Goal: Task Accomplishment & Management: Use online tool/utility

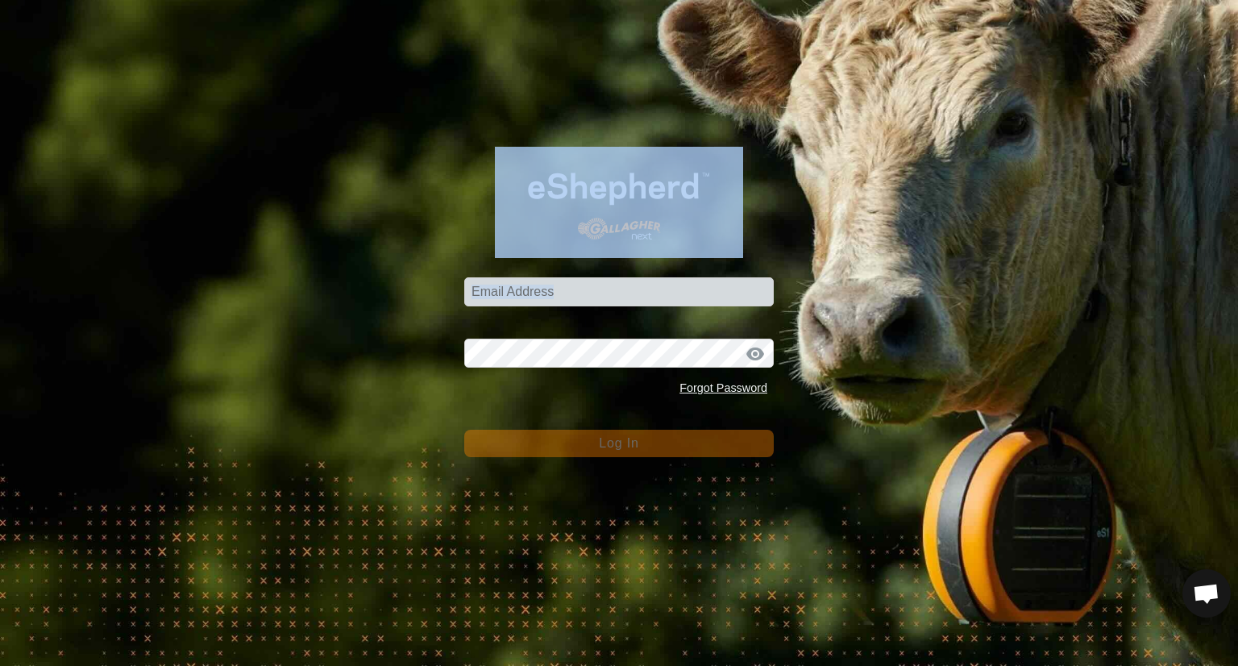
click at [541, 276] on div "Email Address" at bounding box center [618, 282] width 309 height 48
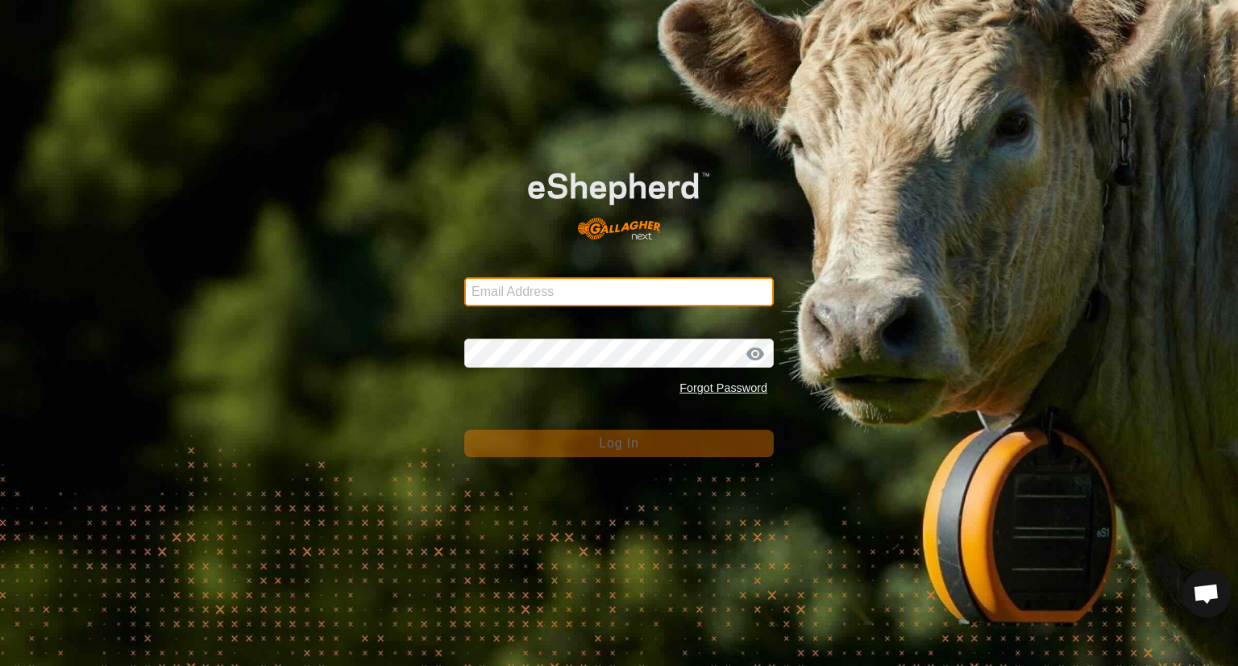
click at [545, 294] on input "Email Address" at bounding box center [618, 291] width 309 height 29
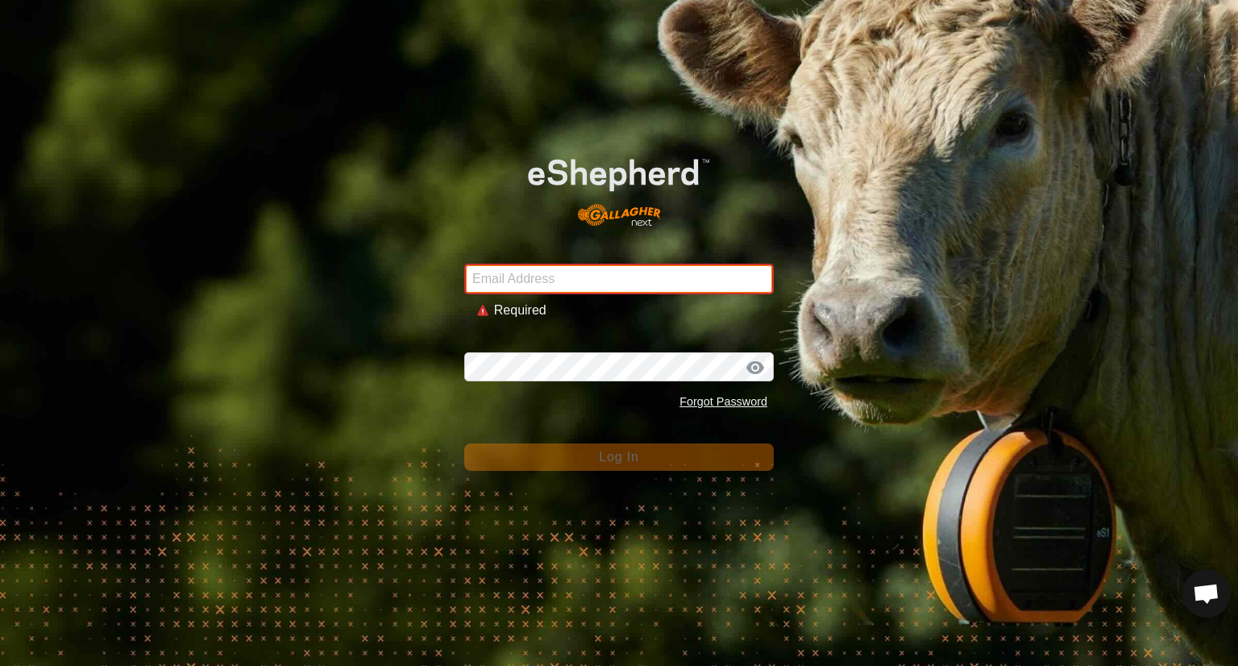
type input "[EMAIL_ADDRESS][DOMAIN_NAME]"
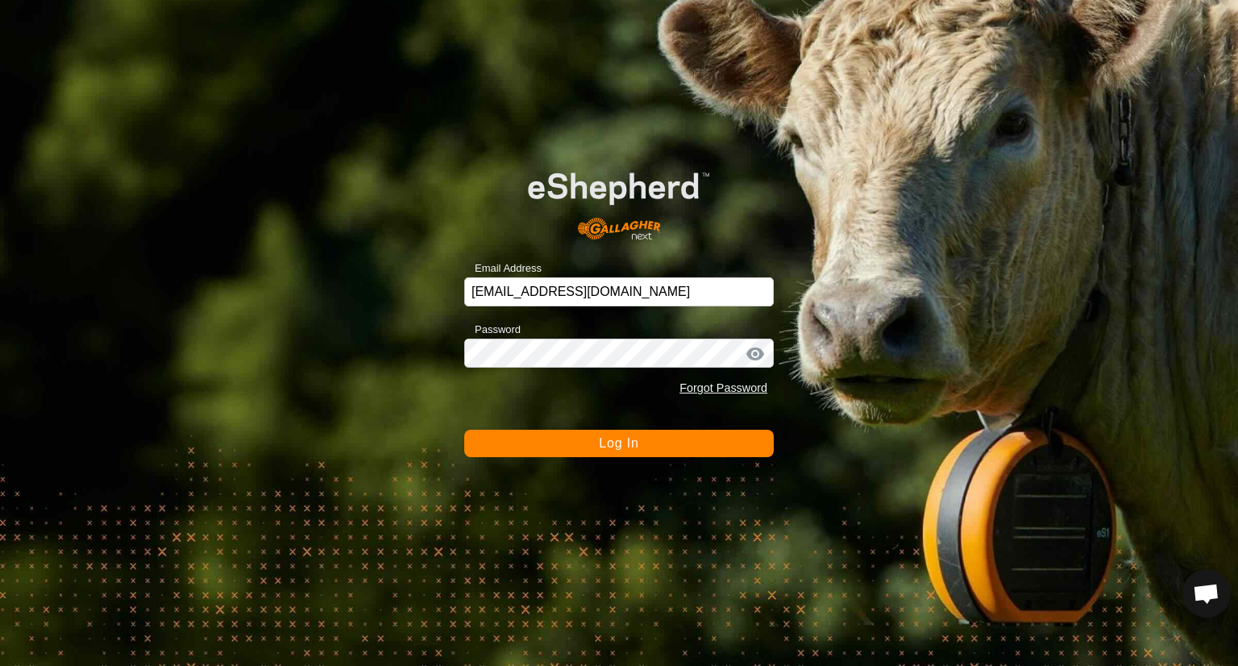
click at [630, 444] on span "Log In" at bounding box center [618, 443] width 39 height 14
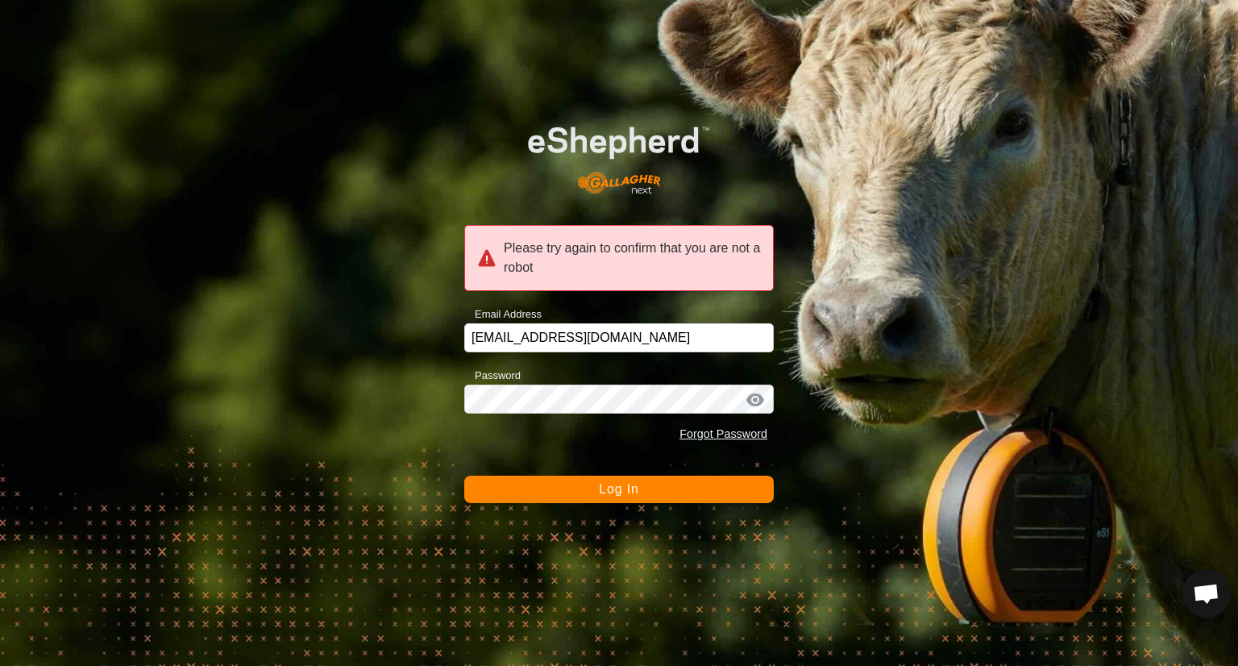
click at [635, 482] on span "Log In" at bounding box center [618, 489] width 39 height 14
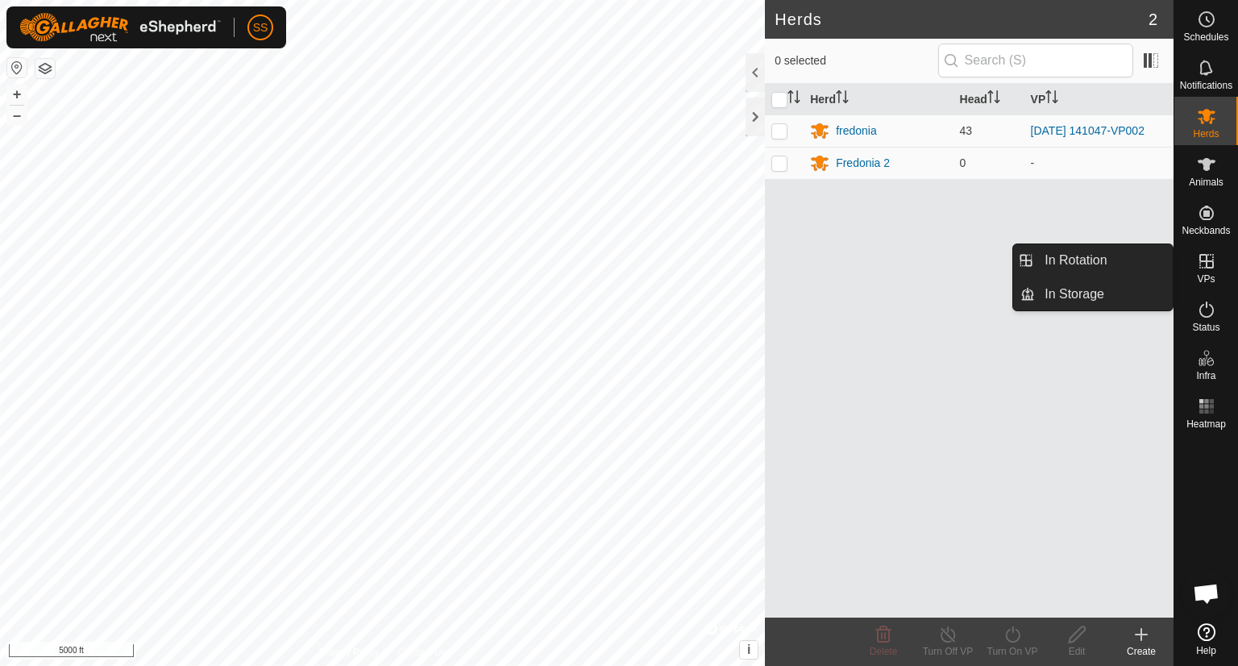
click at [1209, 259] on icon at bounding box center [1206, 260] width 19 height 19
click at [1086, 252] on link "In Rotation" at bounding box center [1104, 260] width 138 height 32
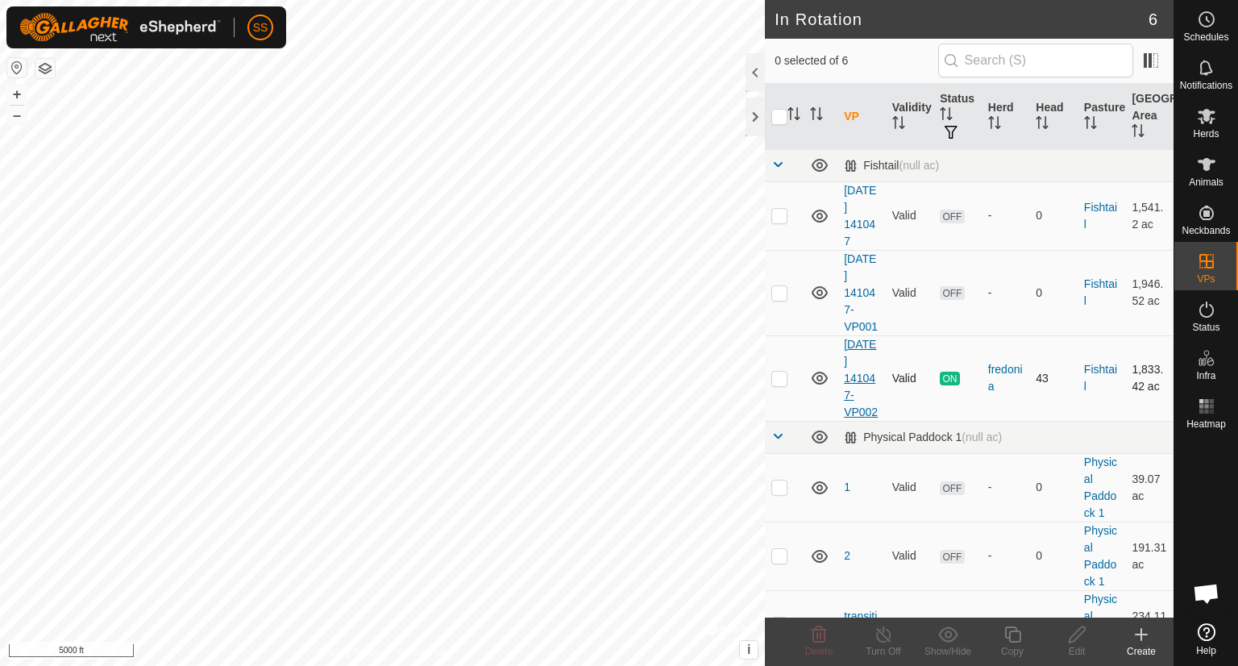
click at [856, 376] on link "[DATE] 141047-VP002" at bounding box center [861, 378] width 34 height 81
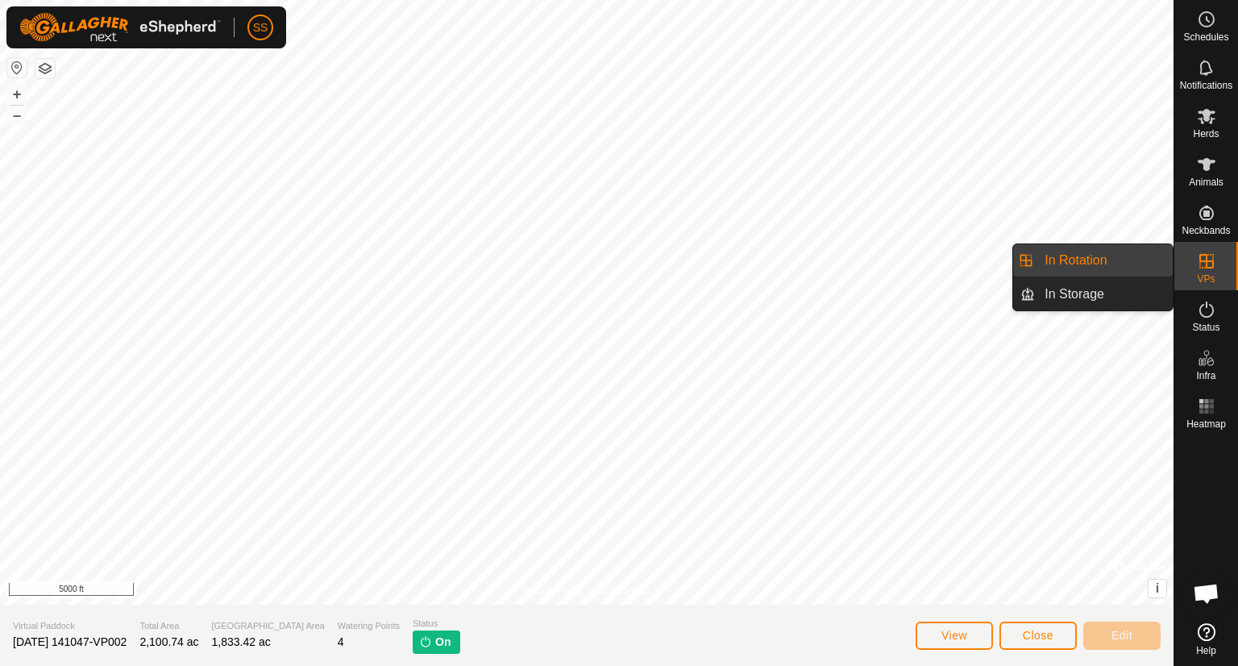
click at [1190, 259] on div "VPs" at bounding box center [1206, 266] width 64 height 48
click at [1116, 261] on link "In Rotation" at bounding box center [1104, 260] width 138 height 32
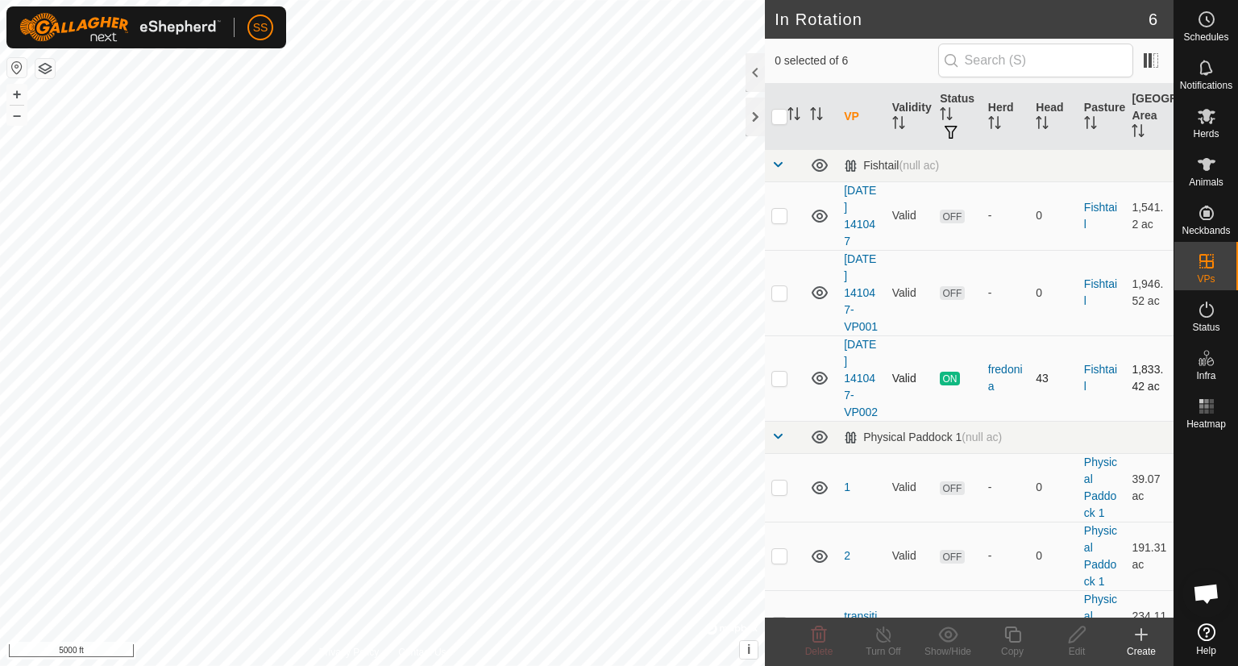
click at [786, 384] on p-checkbox at bounding box center [779, 377] width 16 height 13
checkbox input "true"
click at [1014, 629] on icon at bounding box center [1012, 633] width 20 height 19
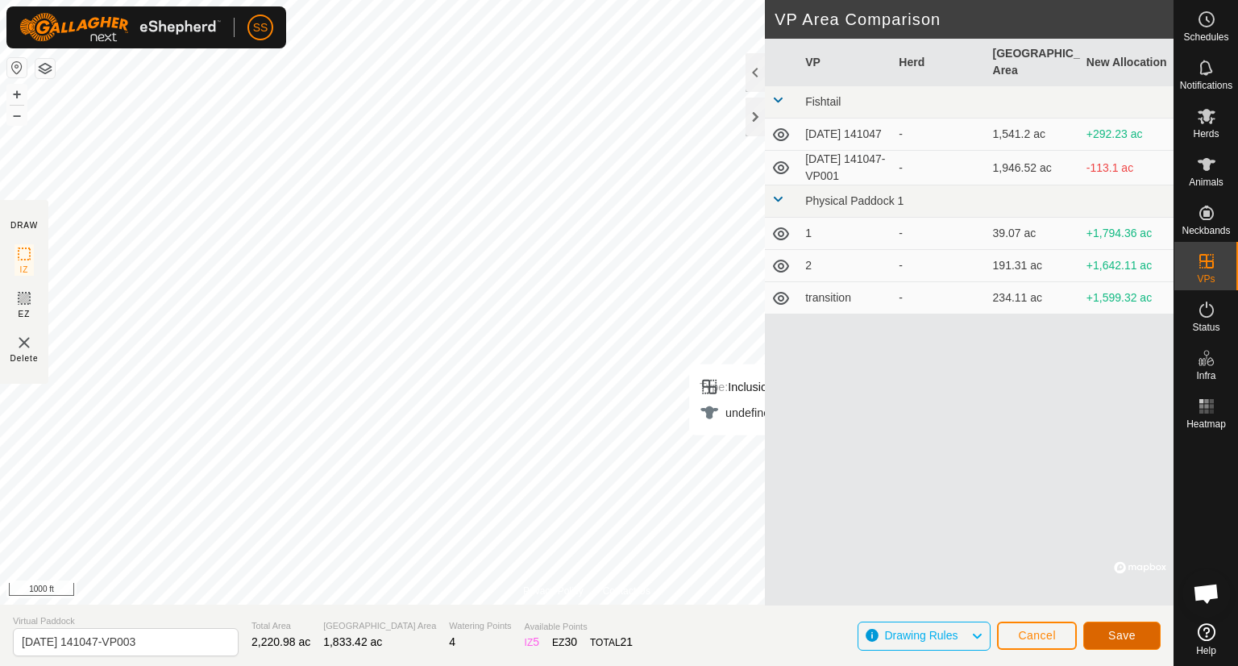
click at [1115, 631] on span "Save" at bounding box center [1121, 634] width 27 height 13
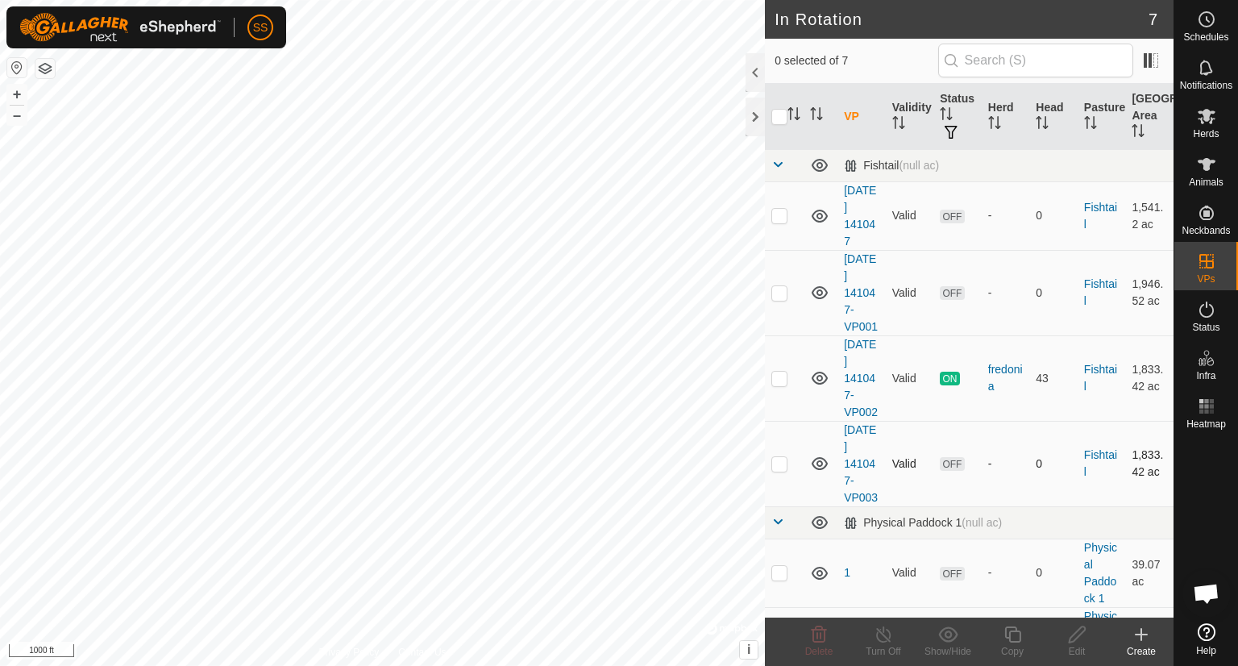
click at [784, 470] on p-checkbox at bounding box center [779, 463] width 16 height 13
checkbox input "true"
click at [1212, 113] on icon at bounding box center [1206, 116] width 18 height 15
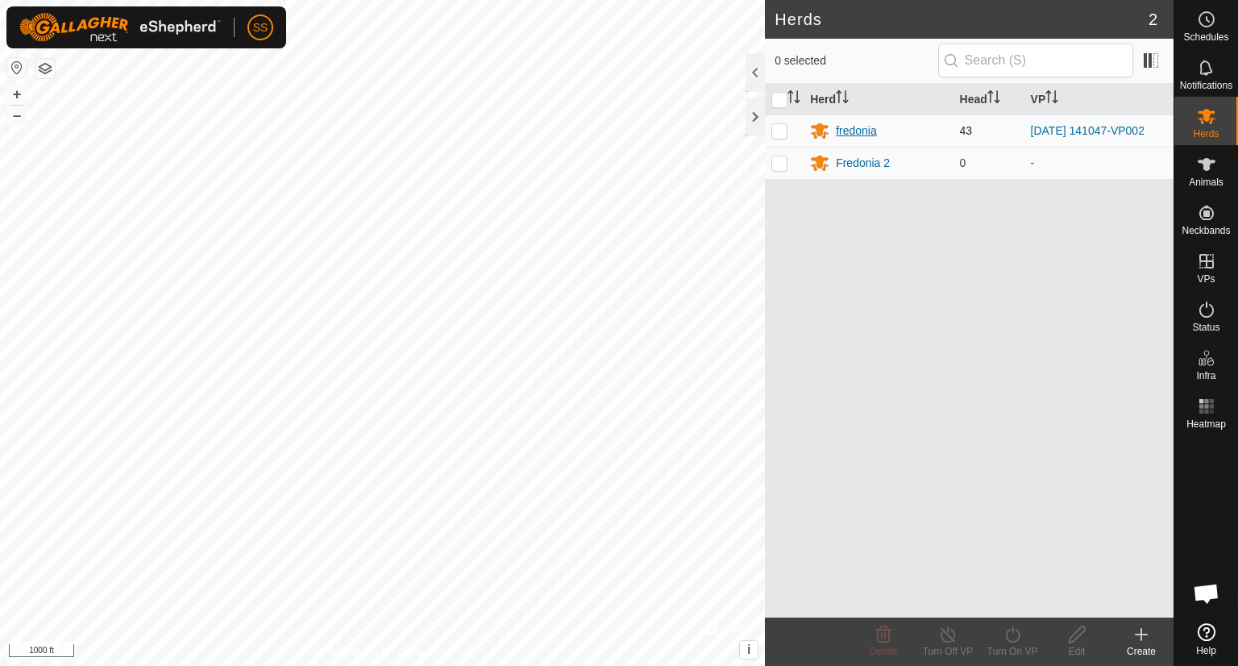
click at [861, 130] on div "fredonia" at bounding box center [856, 130] width 41 height 17
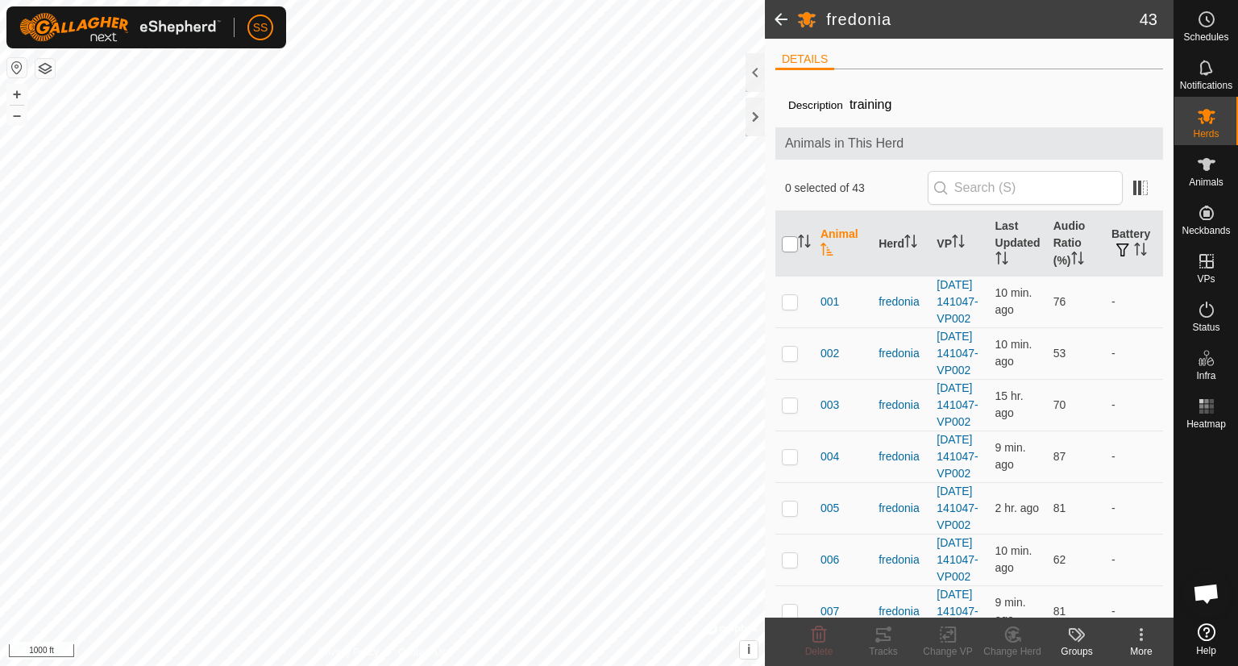
click at [790, 236] on input "checkbox" at bounding box center [790, 244] width 16 height 16
checkbox input "true"
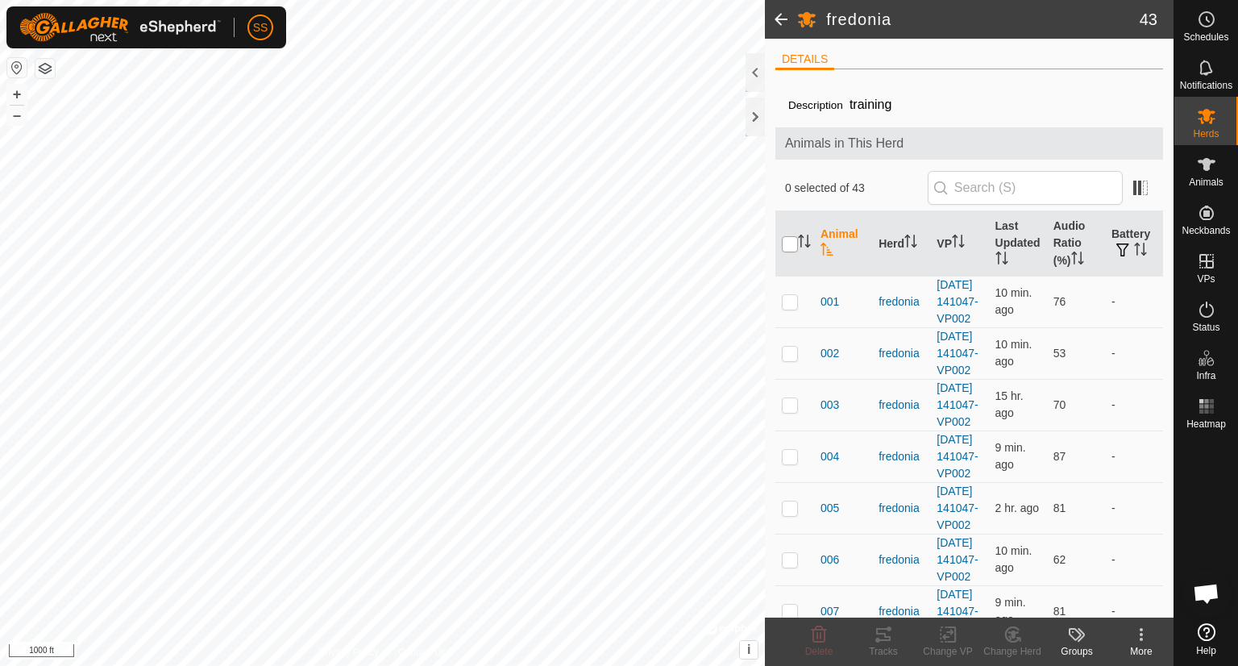
checkbox input "true"
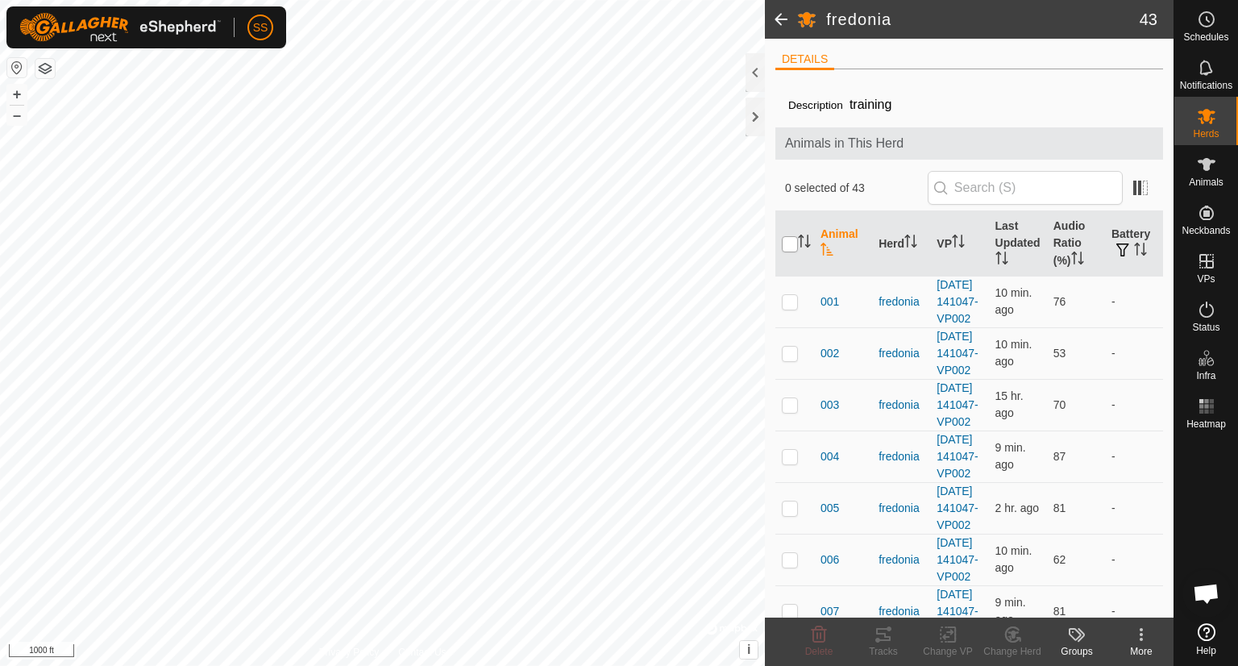
checkbox input "true"
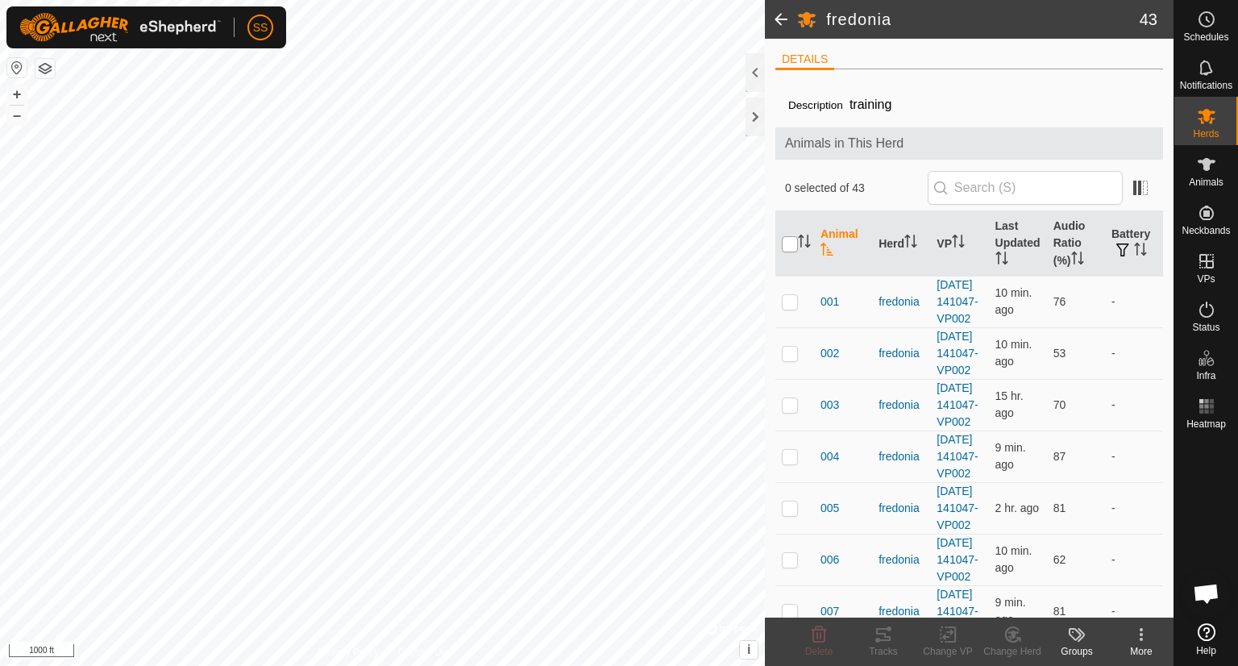
checkbox input "true"
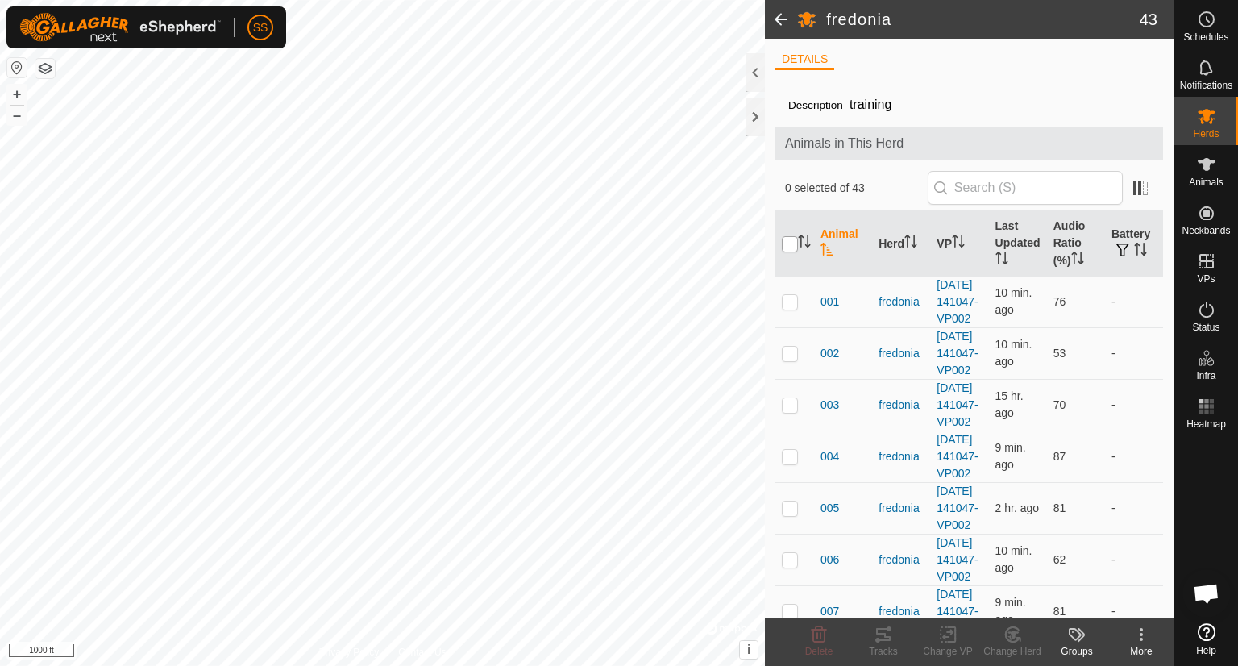
checkbox input "true"
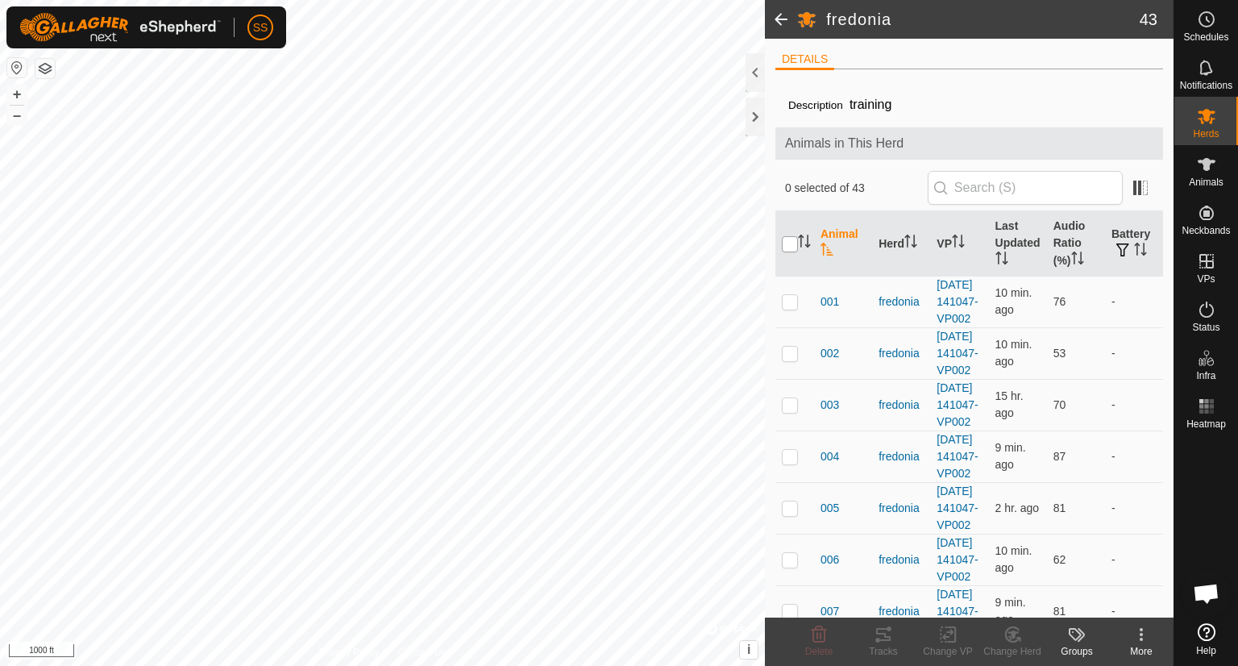
checkbox input "true"
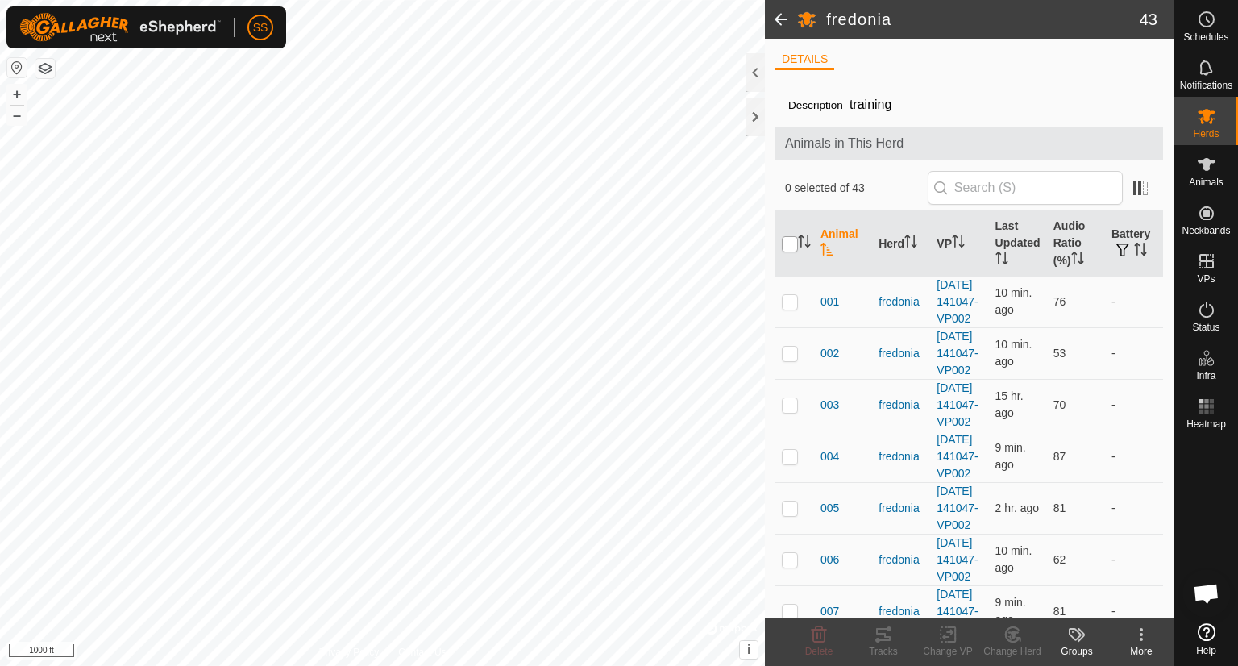
checkbox input "true"
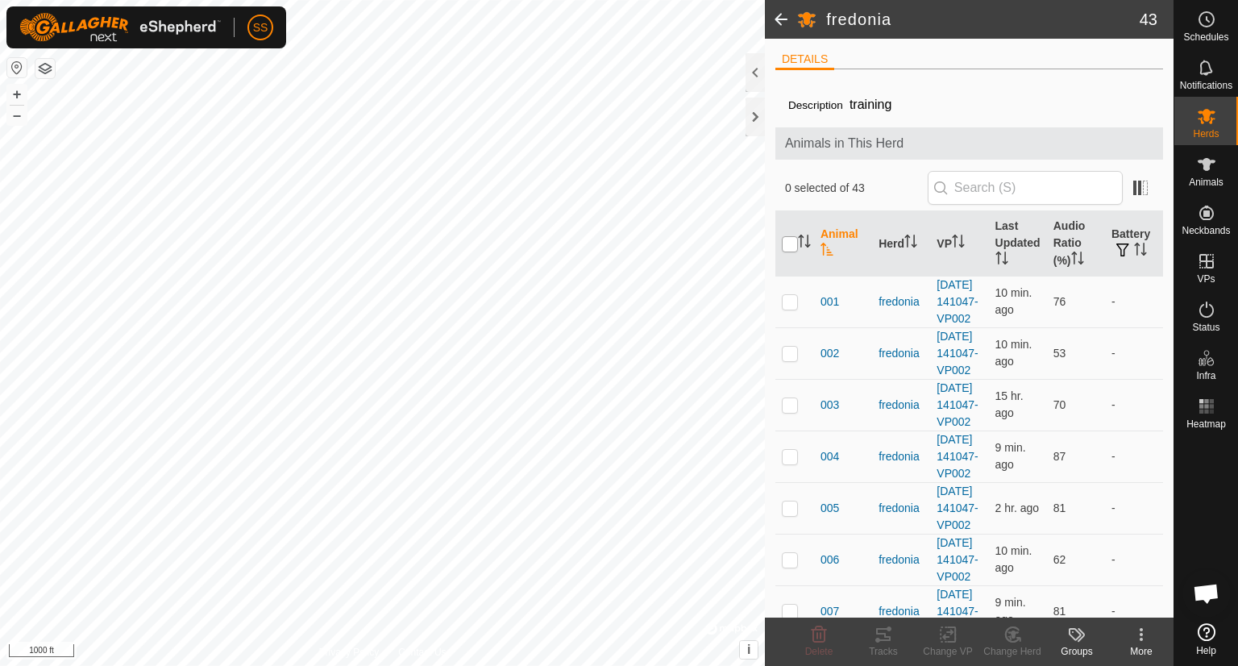
checkbox input "true"
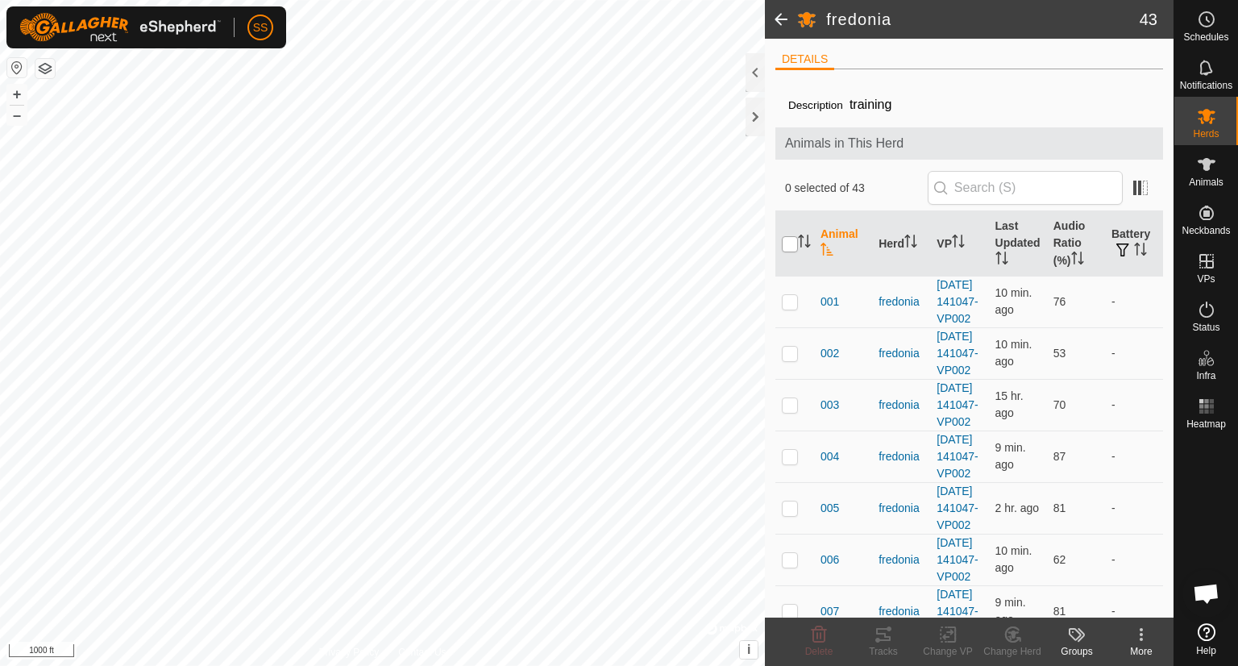
checkbox input "true"
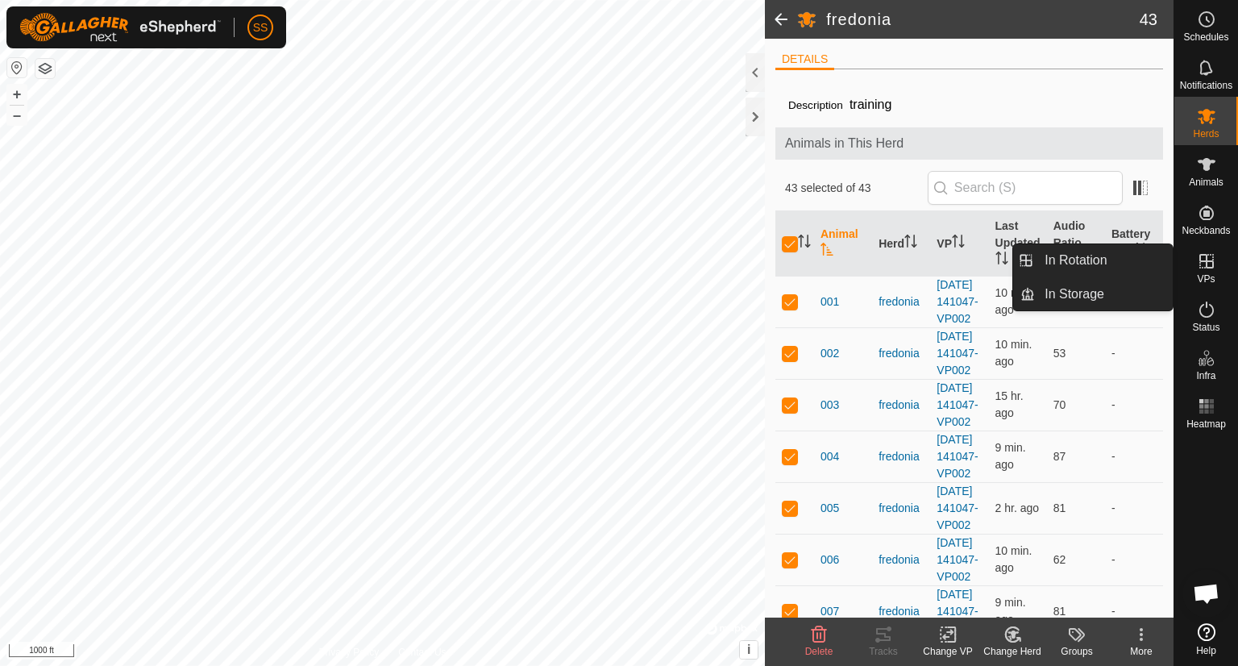
click at [1210, 263] on icon at bounding box center [1206, 260] width 19 height 19
click at [1093, 263] on link "In Rotation" at bounding box center [1104, 260] width 138 height 32
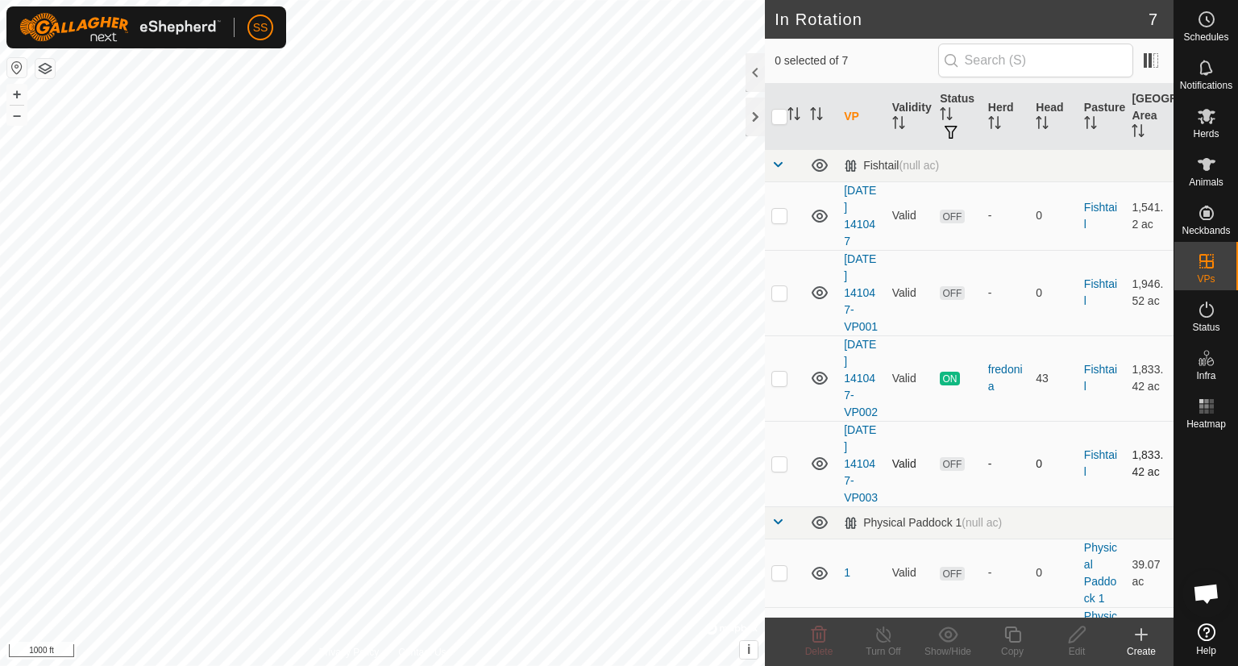
click at [772, 470] on p-checkbox at bounding box center [779, 463] width 16 height 13
checkbox input "true"
click at [1212, 122] on icon at bounding box center [1206, 115] width 19 height 19
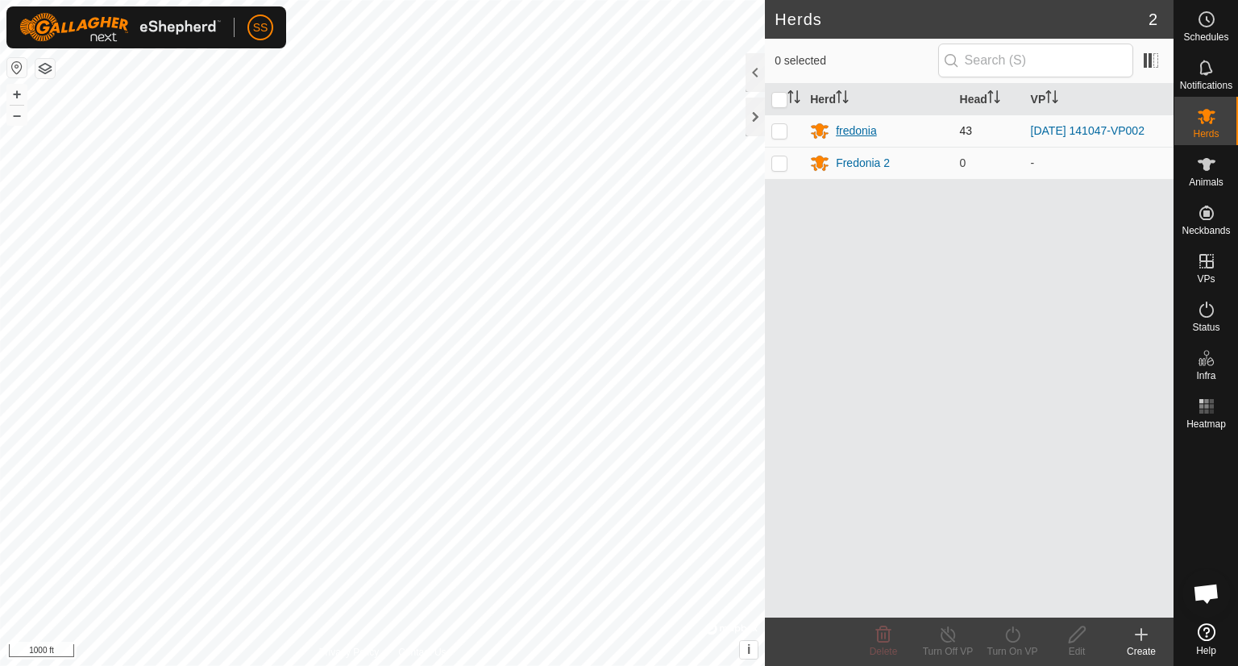
click at [818, 130] on icon at bounding box center [820, 131] width 18 height 15
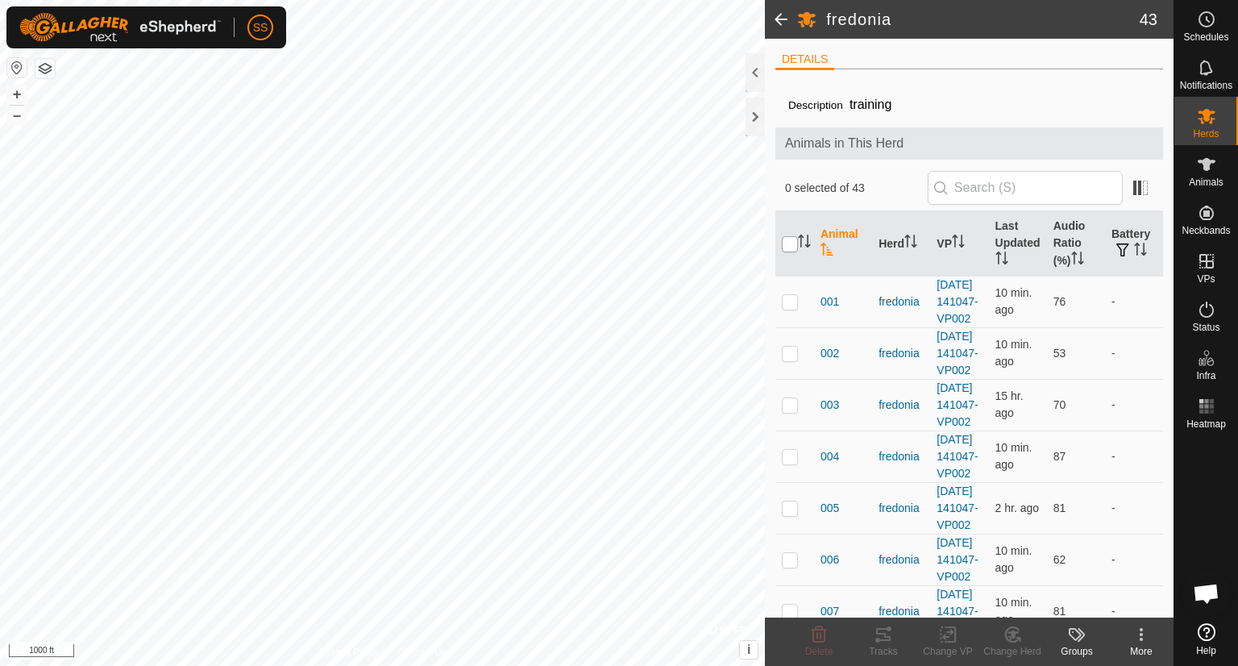
click at [786, 236] on input "checkbox" at bounding box center [790, 244] width 16 height 16
checkbox input "true"
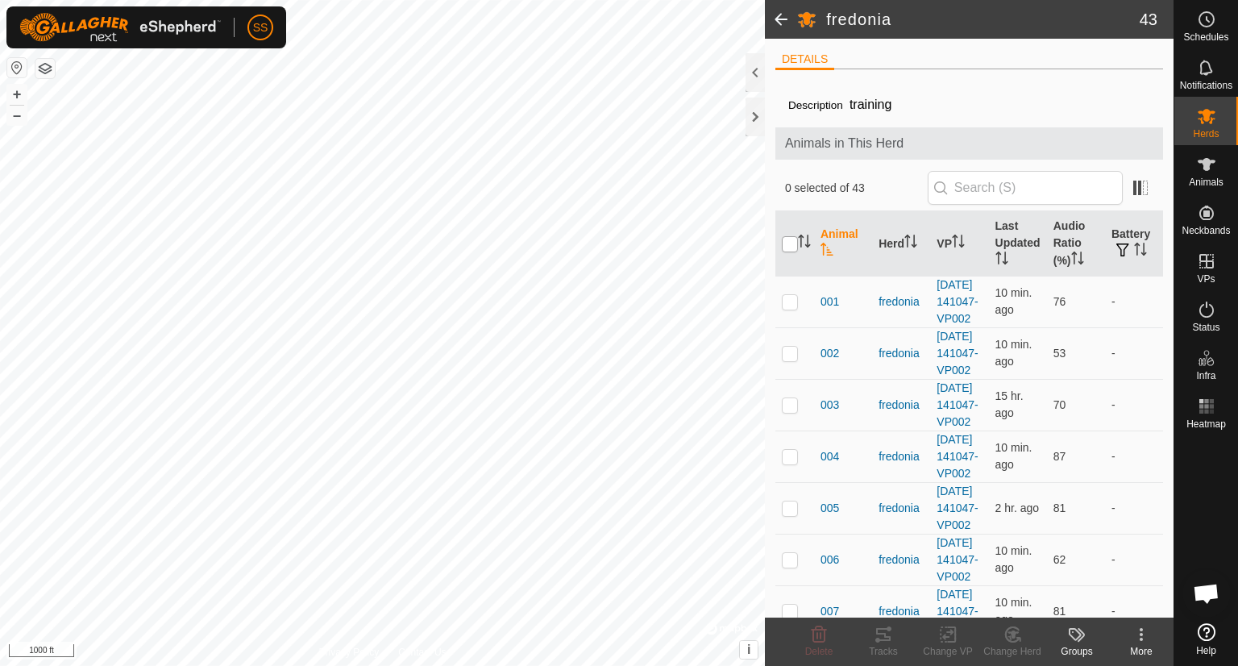
checkbox input "true"
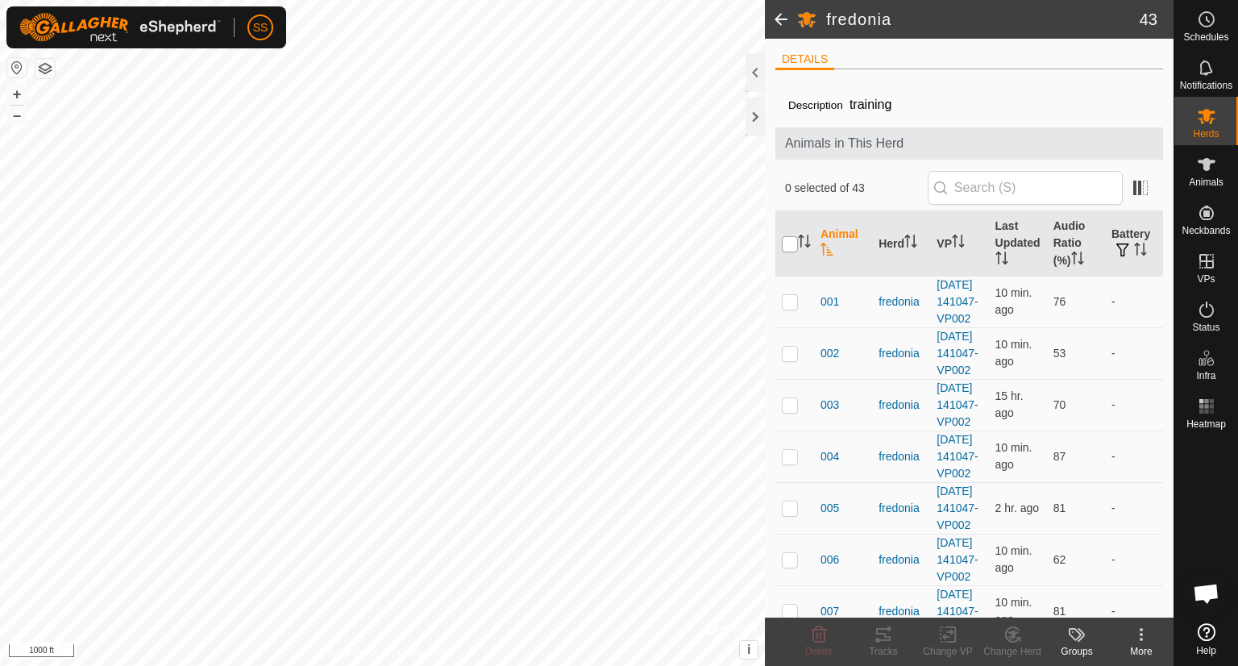
checkbox input "true"
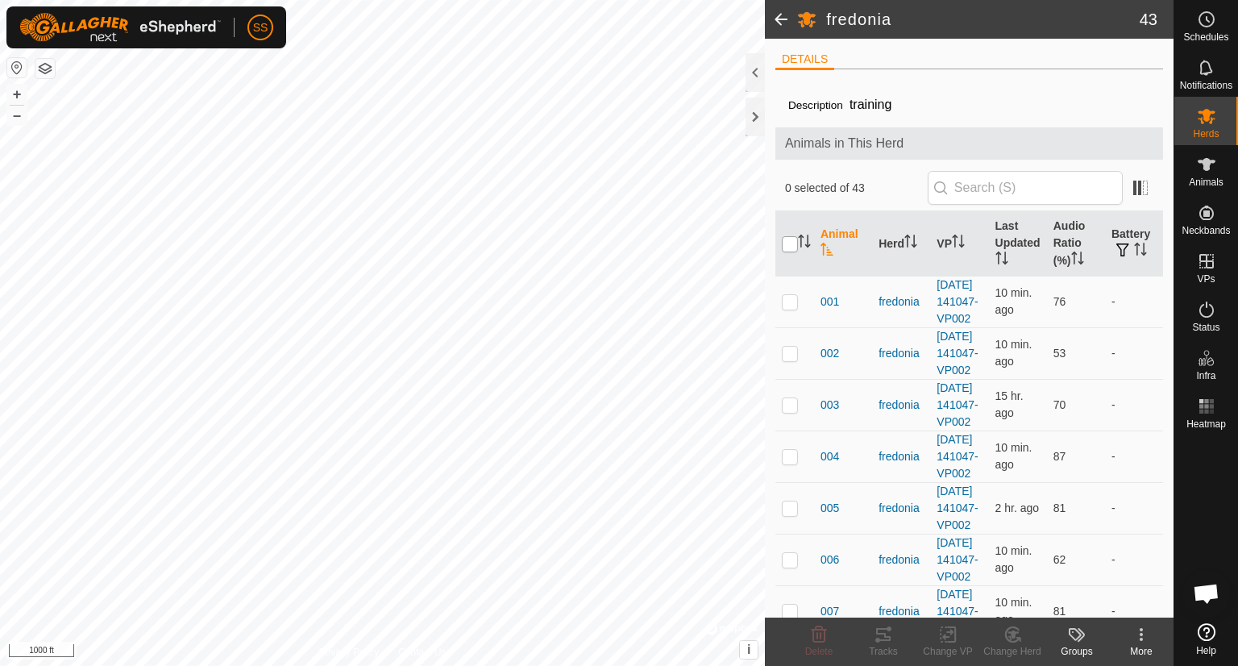
checkbox input "true"
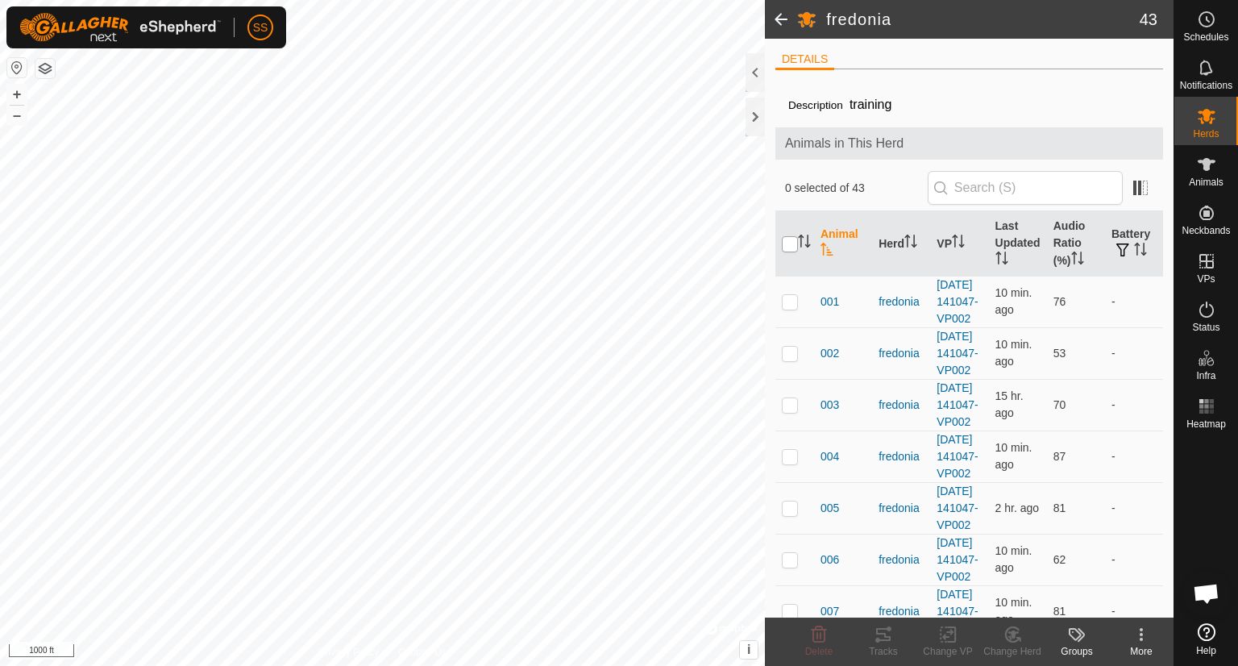
checkbox input "true"
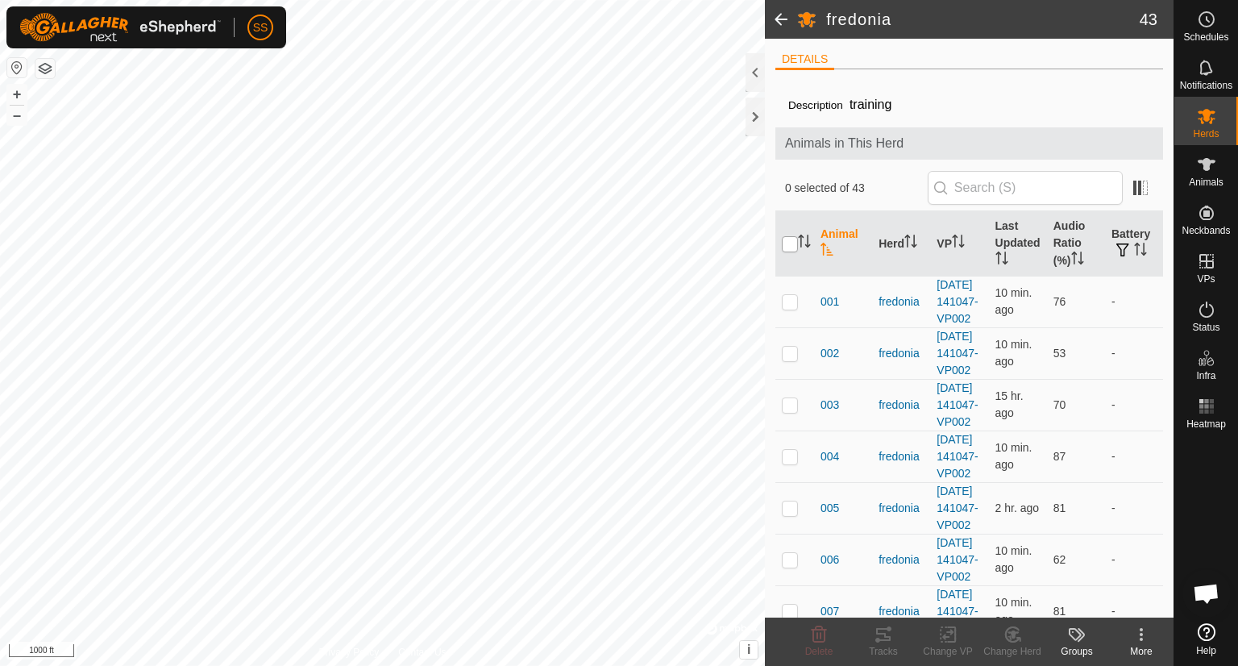
checkbox input "true"
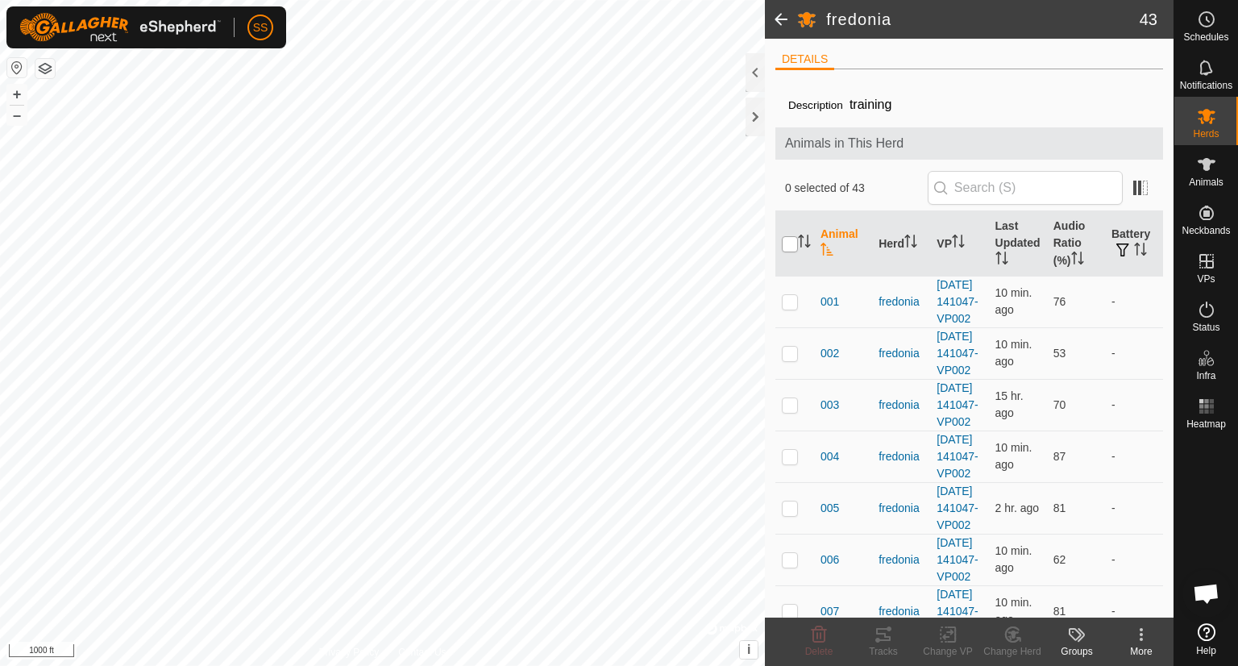
checkbox input "true"
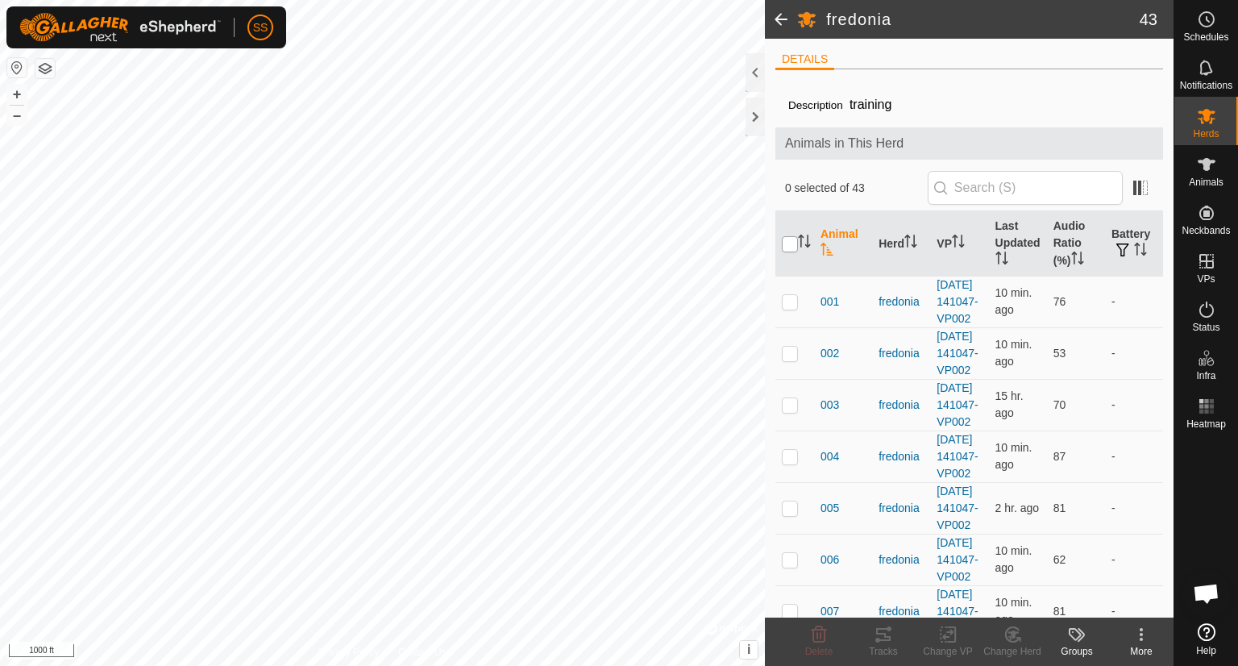
checkbox input "true"
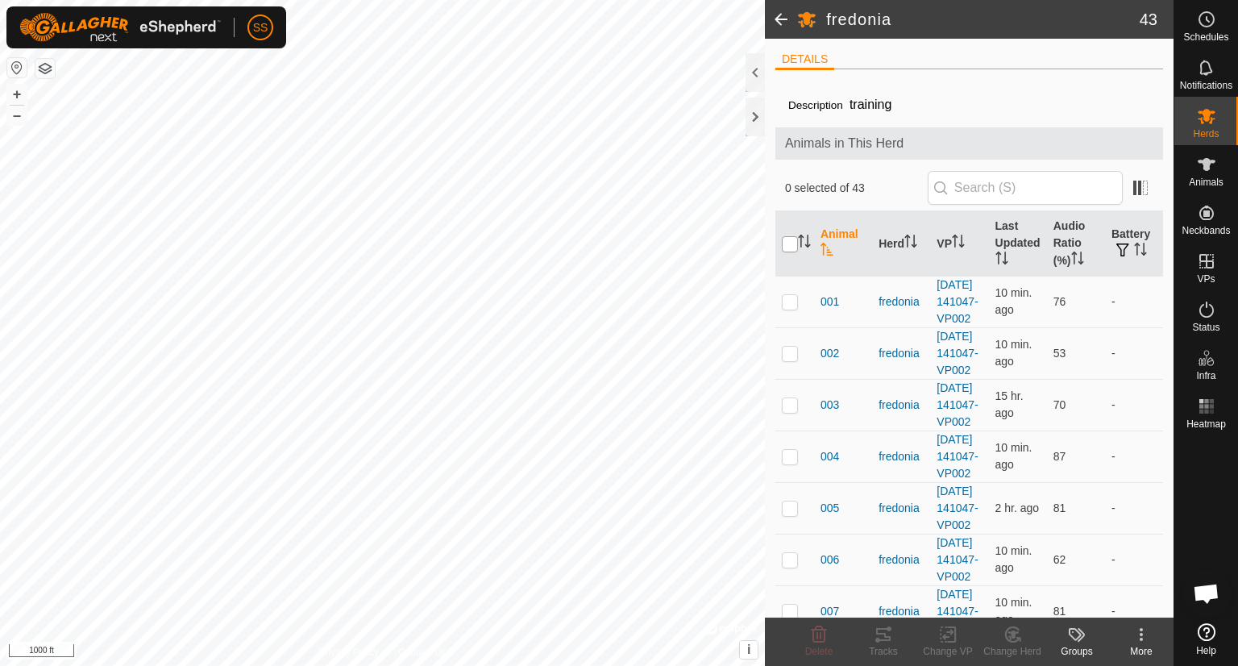
checkbox input "true"
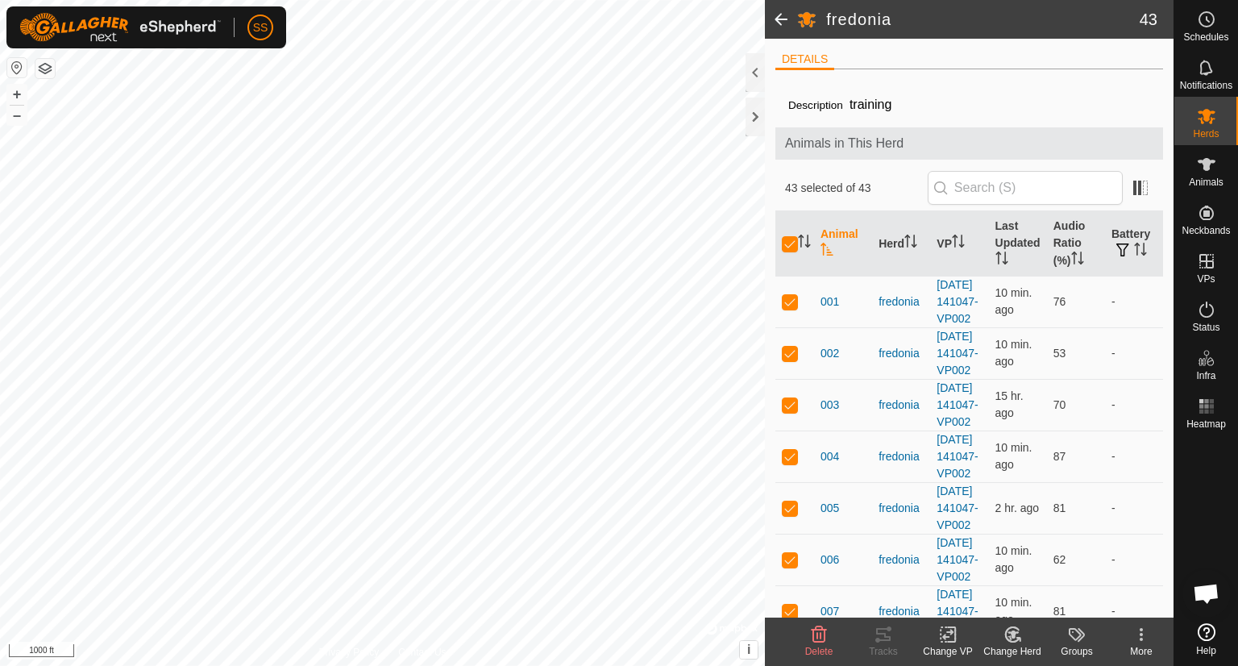
click at [953, 641] on icon at bounding box center [951, 634] width 7 height 15
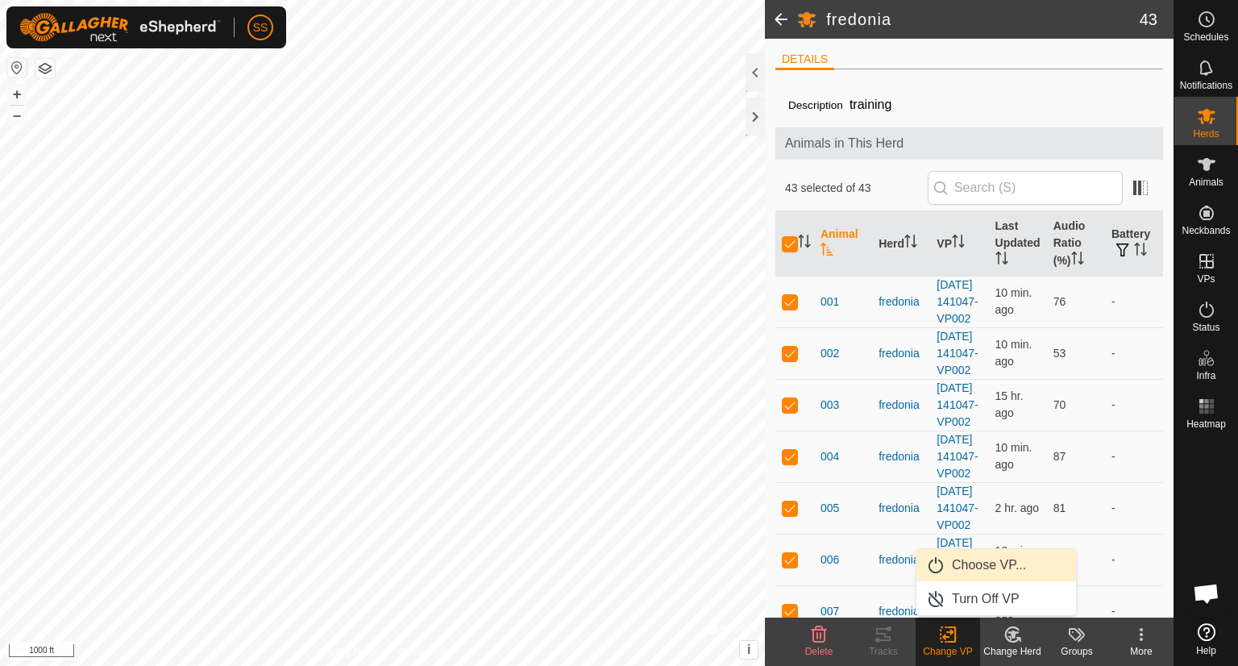
click at [978, 565] on link "Choose VP..." at bounding box center [996, 565] width 160 height 32
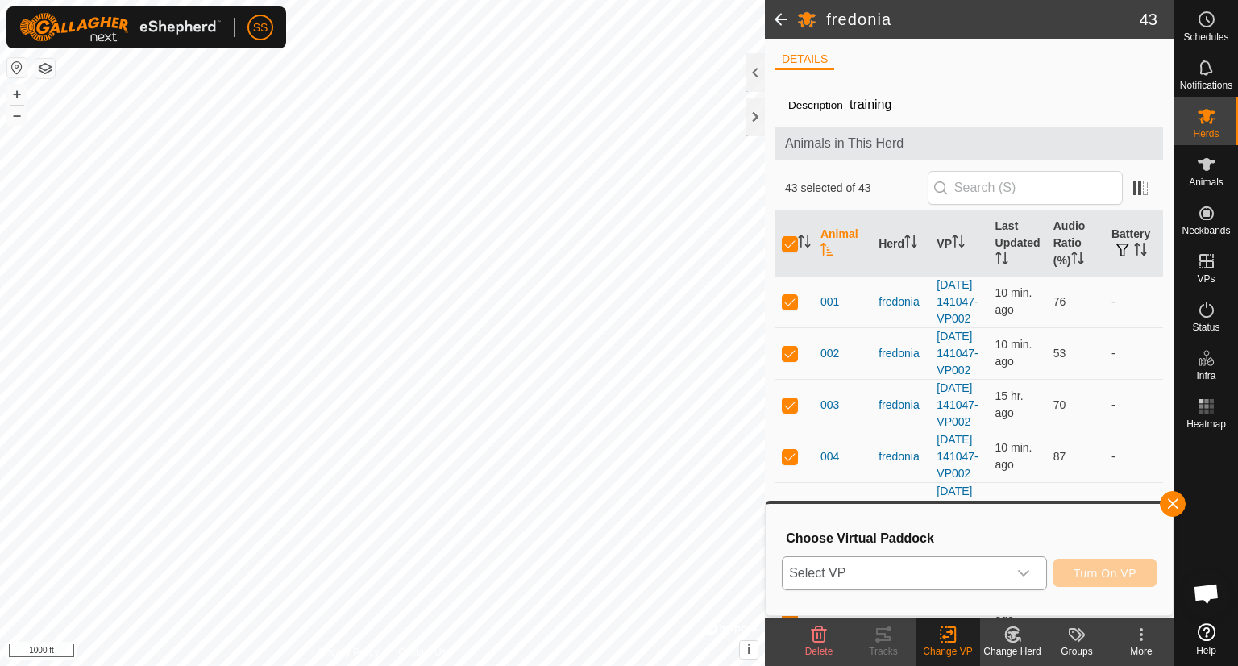
click at [1032, 565] on div "dropdown trigger" at bounding box center [1023, 573] width 32 height 32
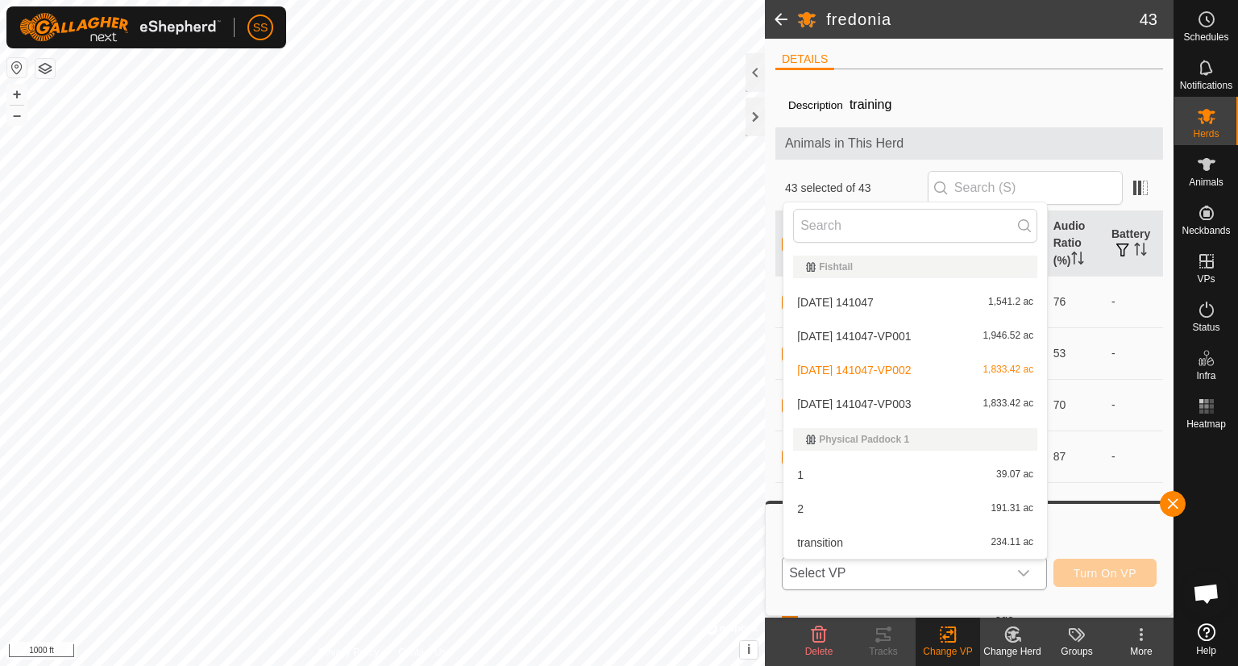
click at [885, 399] on li "[DATE] 141047-VP003 1,833.42 ac" at bounding box center [914, 404] width 263 height 32
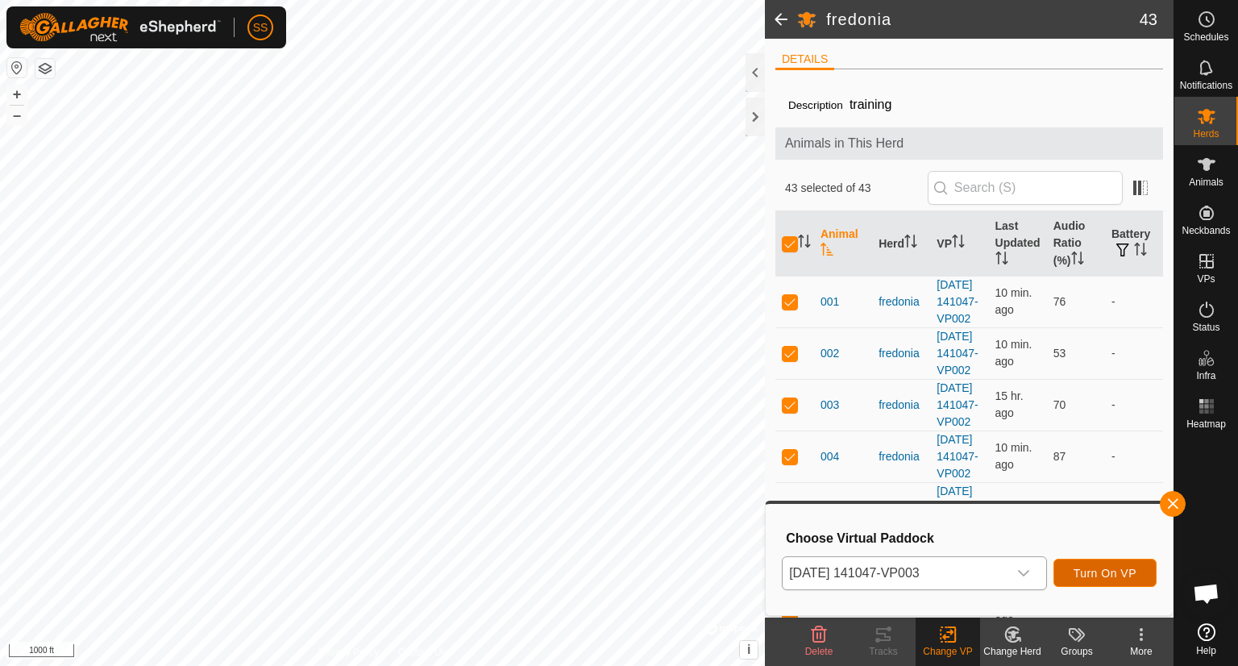
click at [1096, 574] on span "Turn On VP" at bounding box center [1104, 572] width 63 height 13
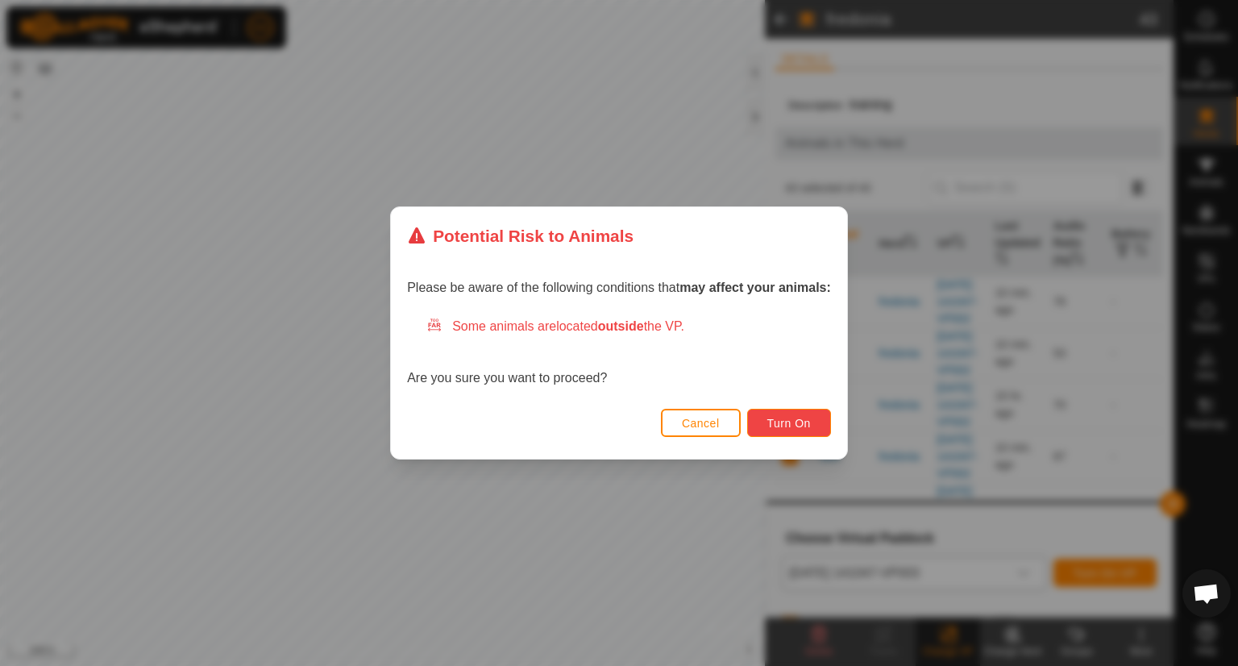
click at [795, 411] on button "Turn On" at bounding box center [789, 423] width 84 height 28
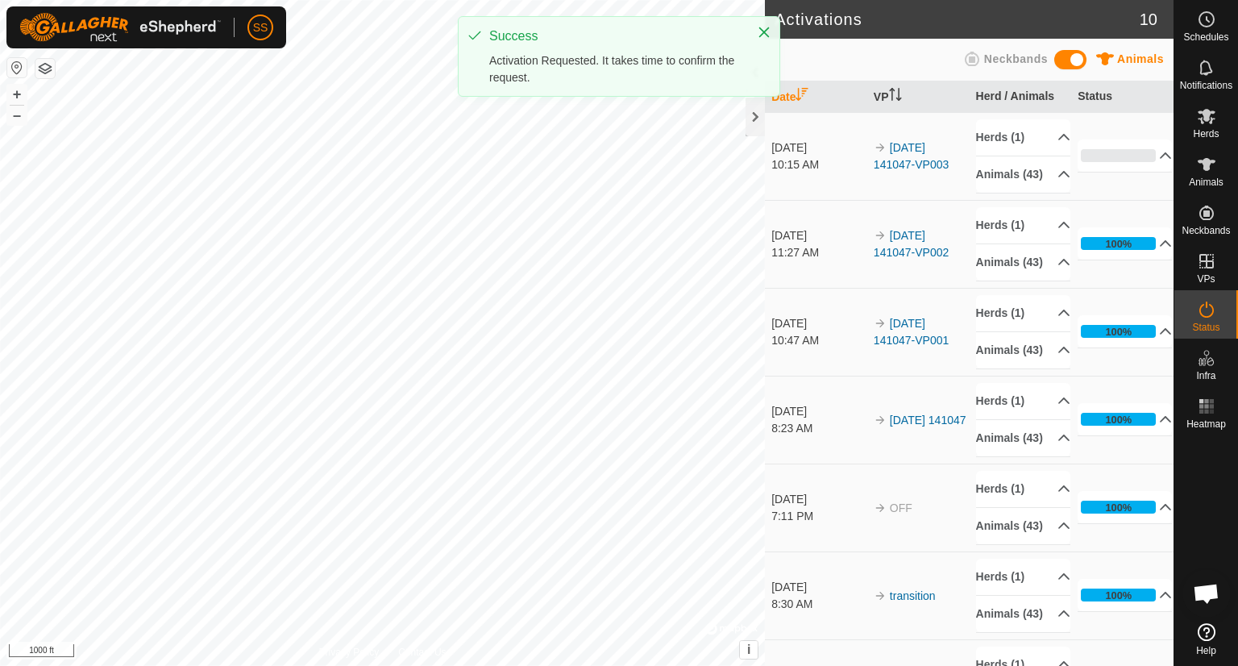
click at [795, 375] on td "[DATE] 10:47 AM" at bounding box center [816, 332] width 102 height 88
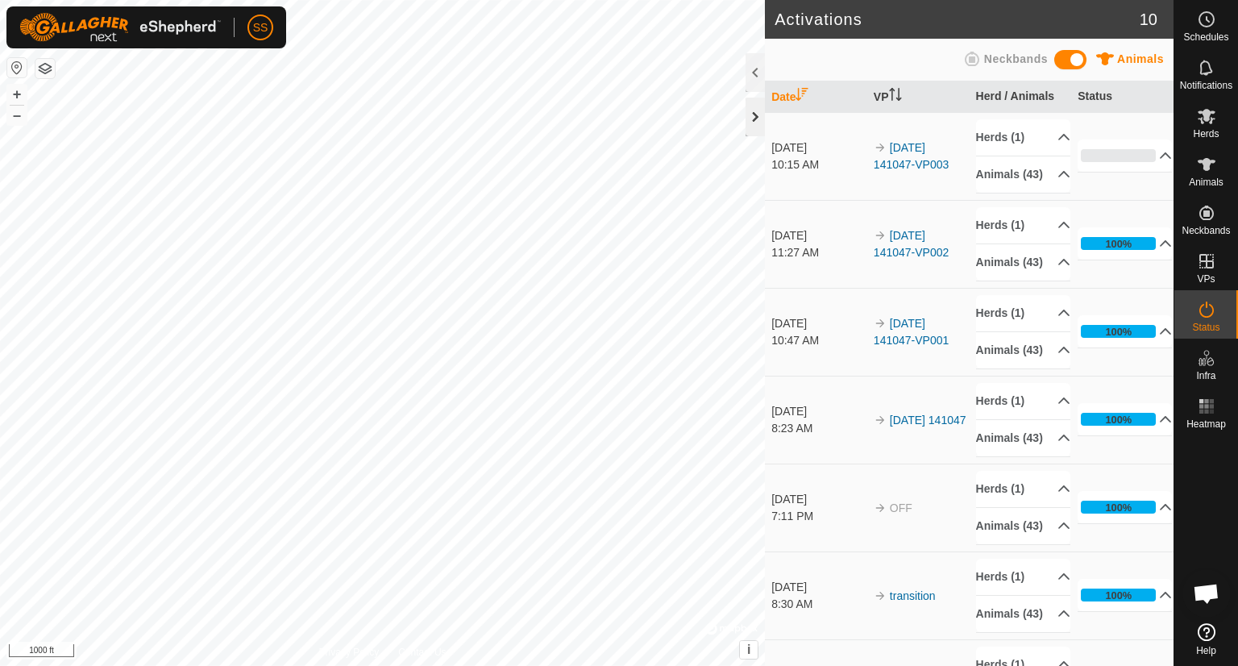
click at [755, 117] on div at bounding box center [754, 116] width 19 height 39
